Goal: Task Accomplishment & Management: Manage account settings

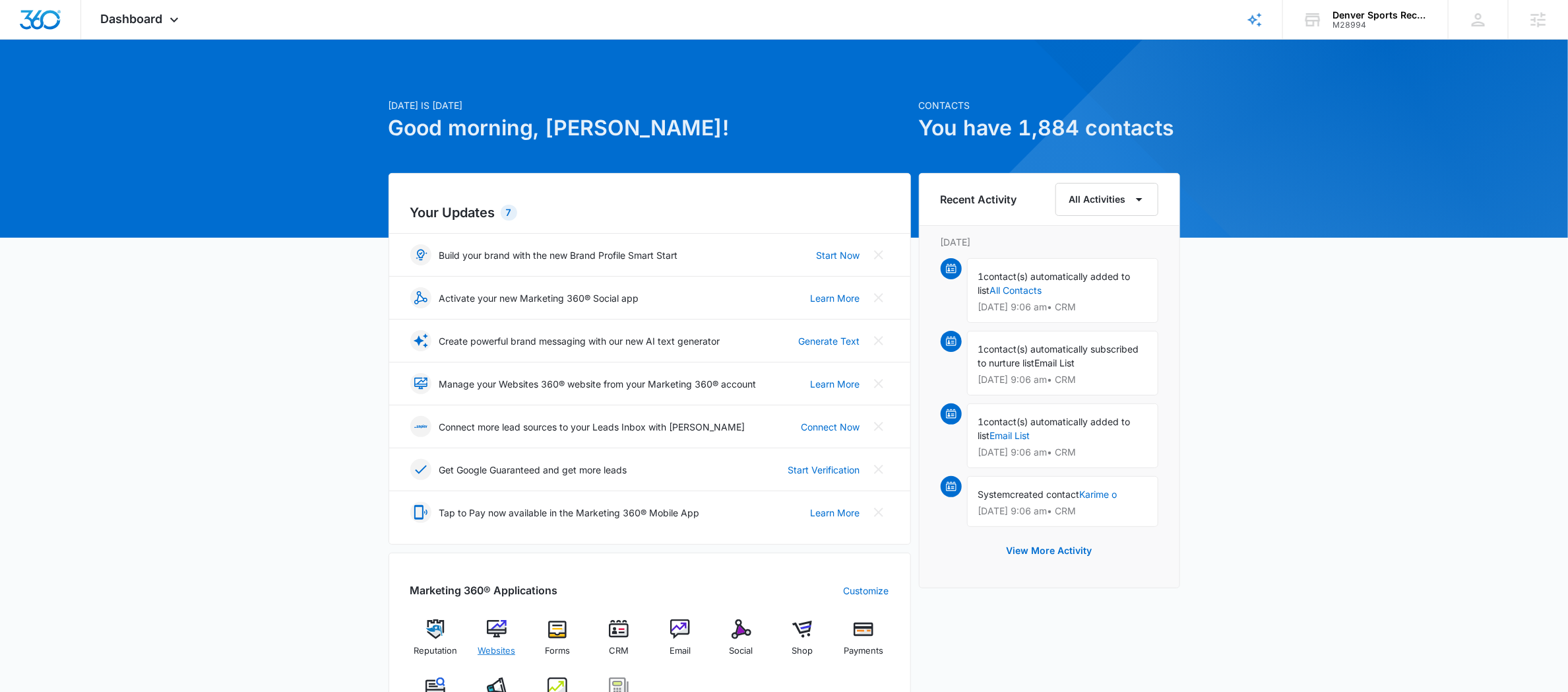
click at [503, 621] on img at bounding box center [496, 628] width 20 height 20
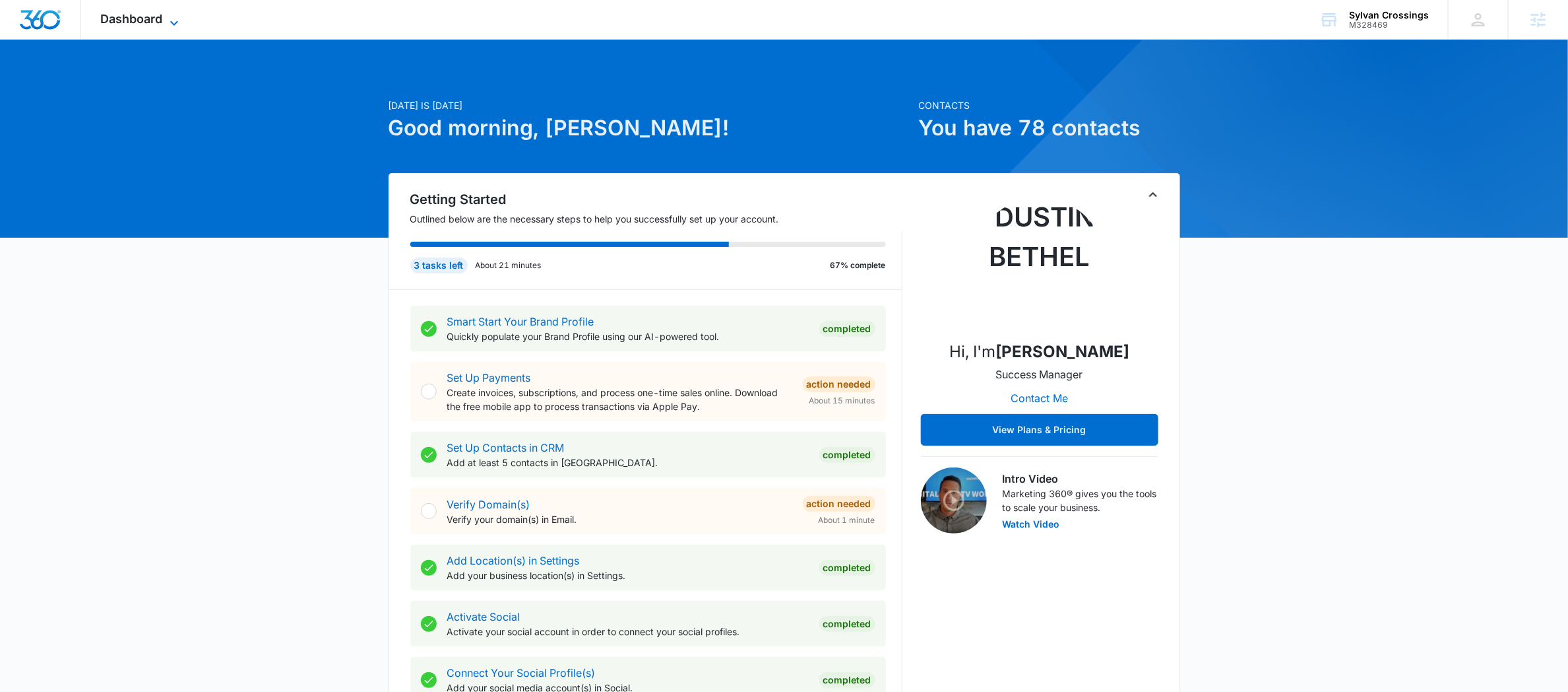
click at [132, 15] on span "Dashboard" at bounding box center [132, 19] width 62 height 14
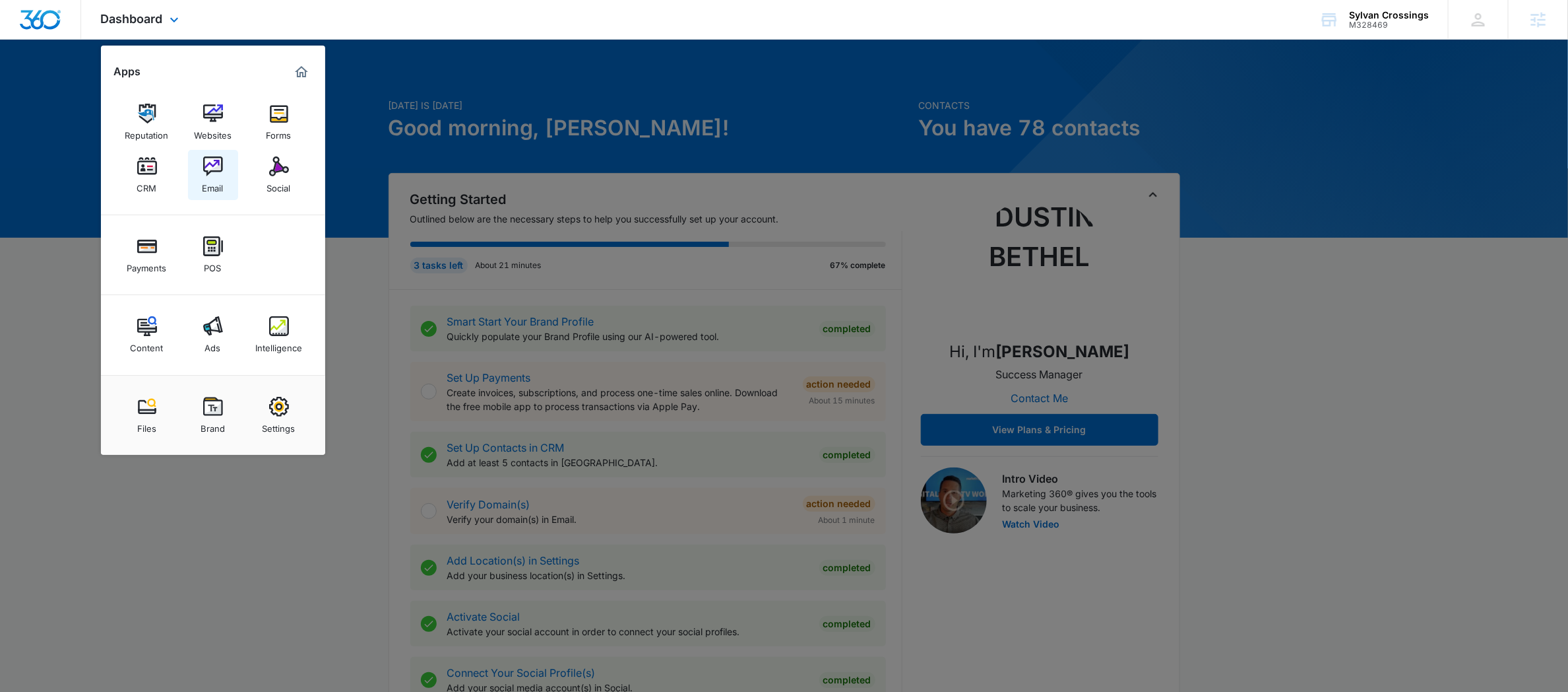
click at [222, 171] on link "Email" at bounding box center [213, 175] width 50 height 50
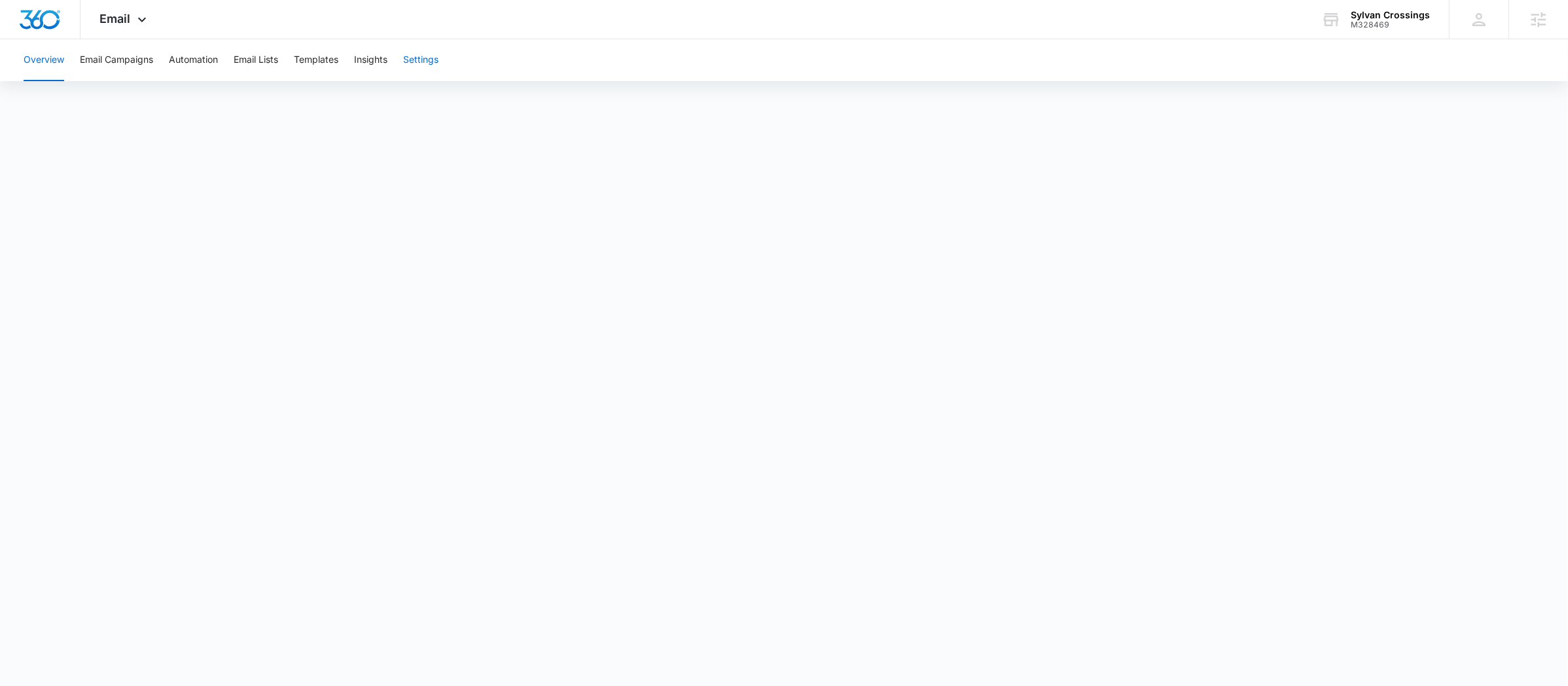
click at [433, 69] on button "Settings" at bounding box center [420, 60] width 35 height 42
